Goal: Information Seeking & Learning: Learn about a topic

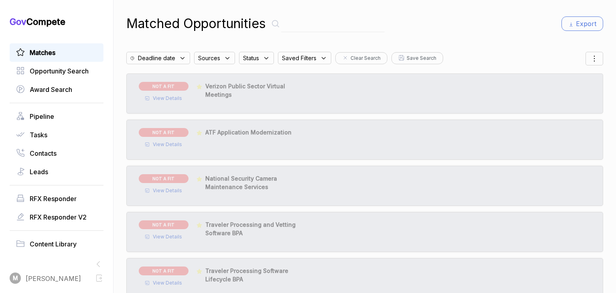
click at [42, 53] on span "Matches" at bounding box center [43, 53] width 26 height 10
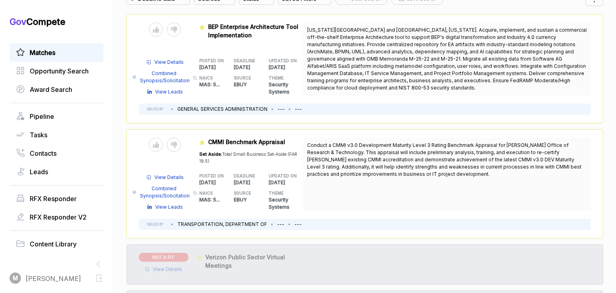
scroll to position [61, 0]
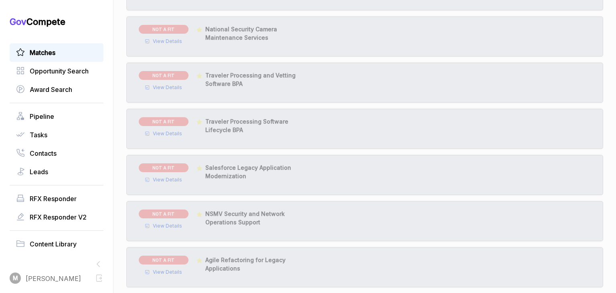
scroll to position [388, 0]
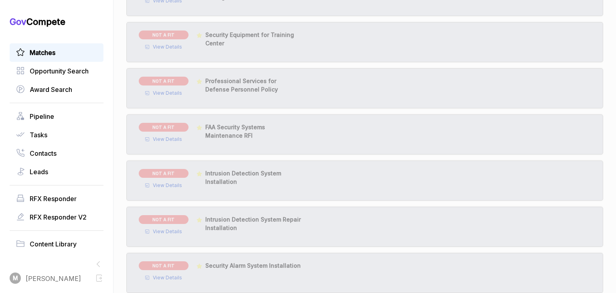
scroll to position [849, 0]
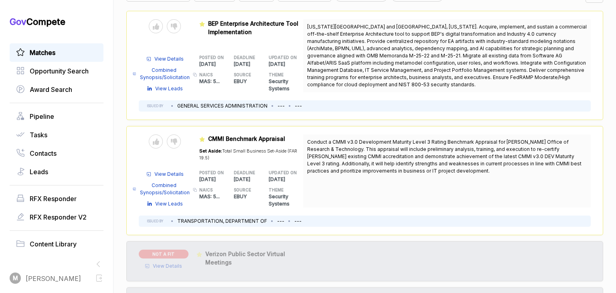
scroll to position [63, 0]
click at [177, 28] on icon at bounding box center [174, 26] width 6 height 6
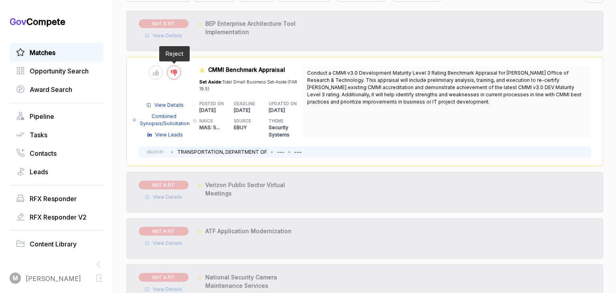
click at [180, 75] on div at bounding box center [174, 72] width 14 height 14
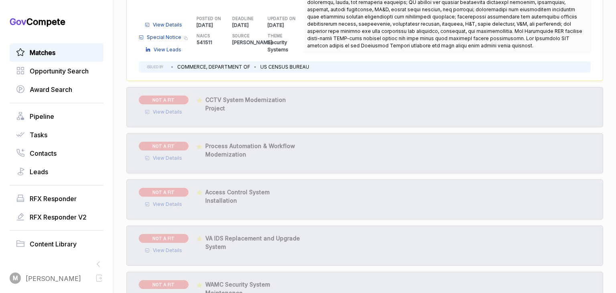
scroll to position [1458, 0]
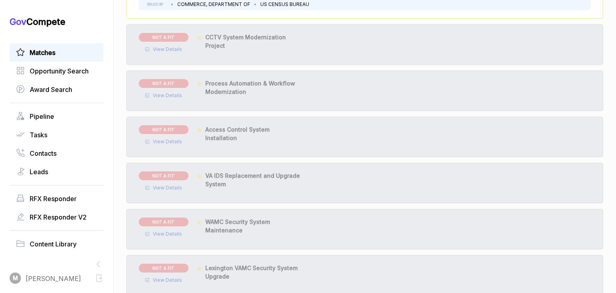
scroll to position [1710, 0]
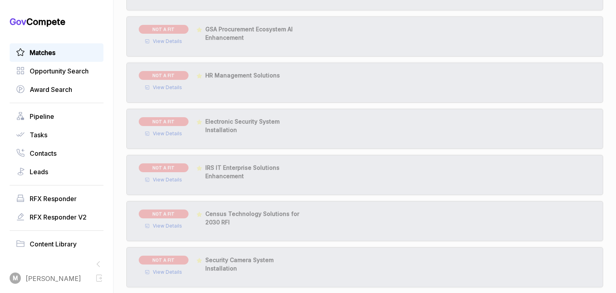
scroll to position [2171, 0]
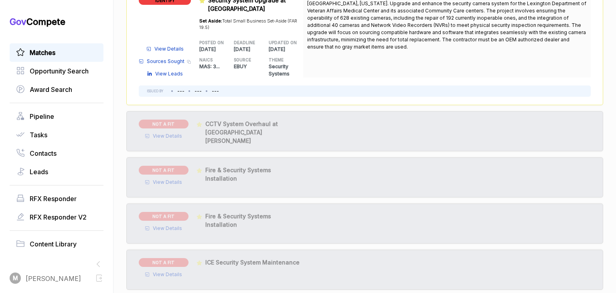
scroll to position [2849, 0]
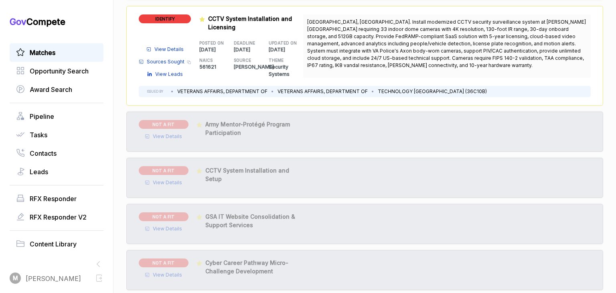
scroll to position [3369, 0]
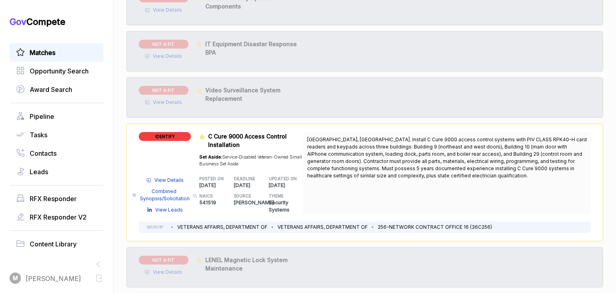
scroll to position [4332, 0]
